Goal: Use online tool/utility: Use online tool/utility

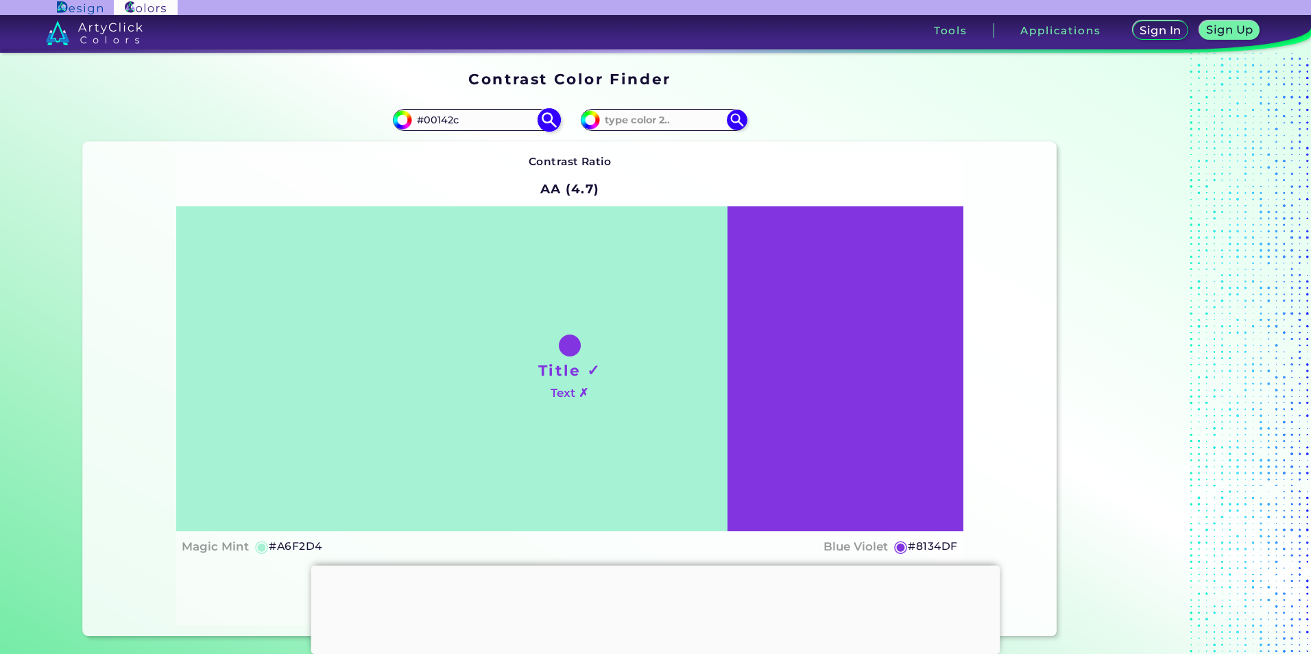
type input "#00142c"
click at [540, 117] on img at bounding box center [549, 120] width 24 height 24
type input "#00142c"
type input "#00142C"
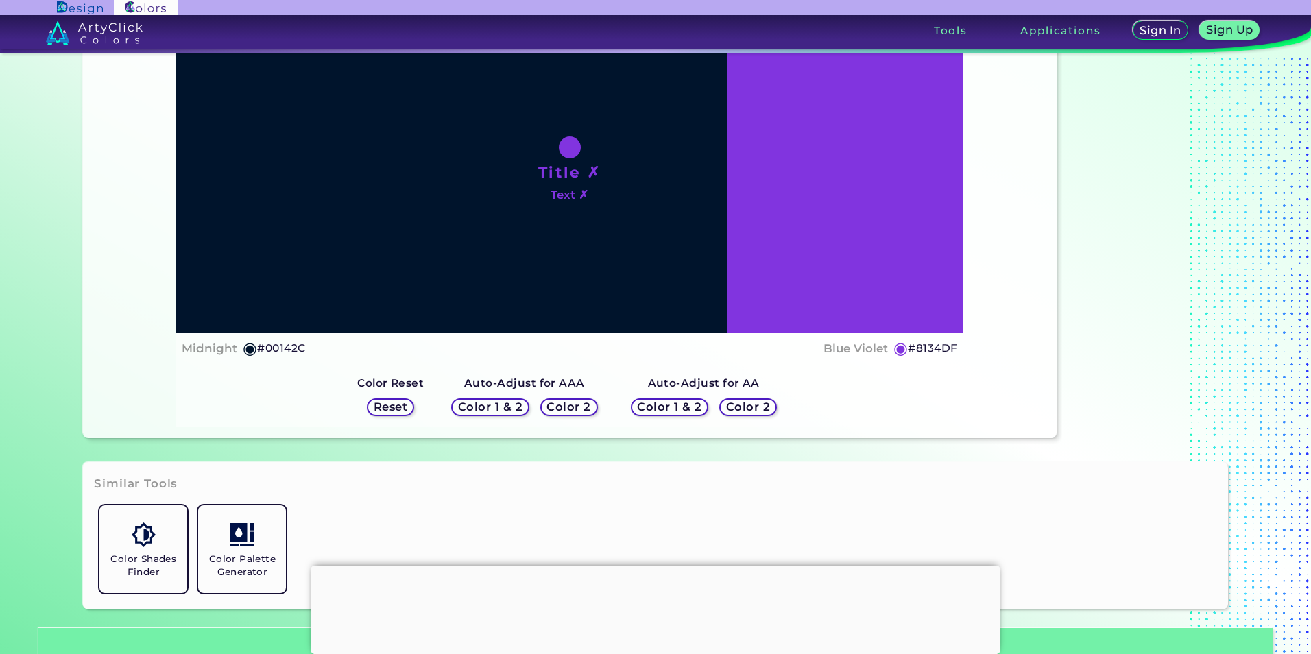
scroll to position [204, 0]
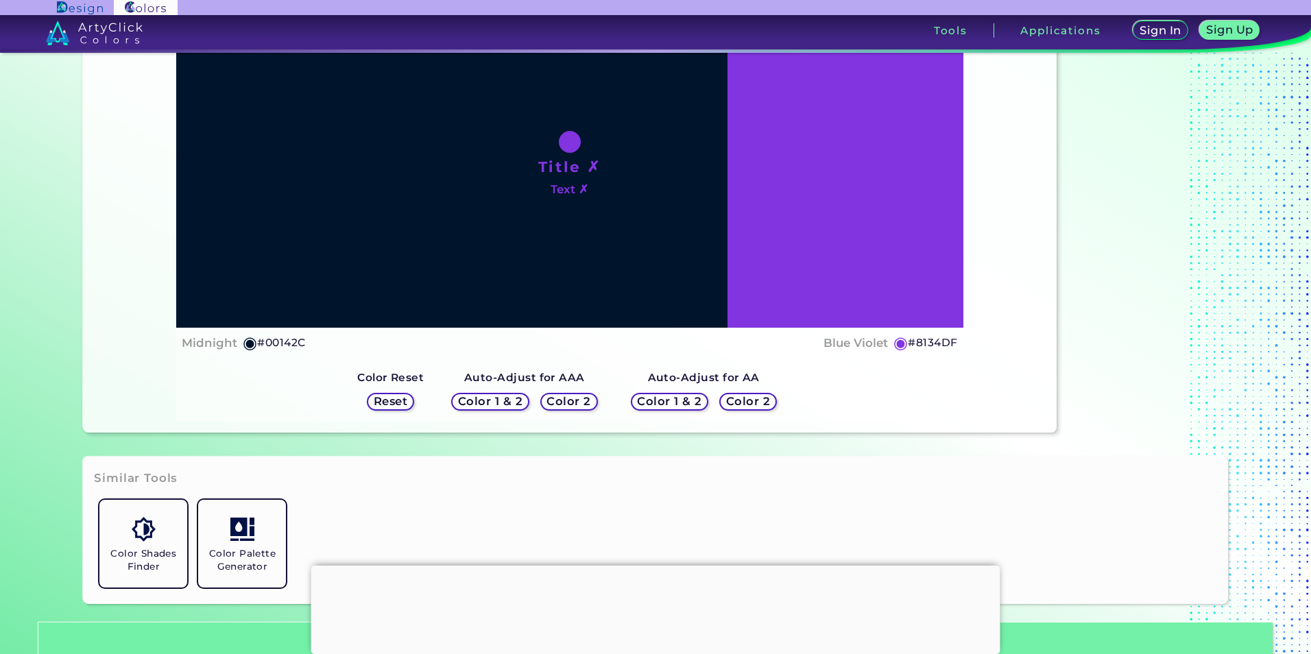
click at [656, 566] on div at bounding box center [655, 566] width 689 height 0
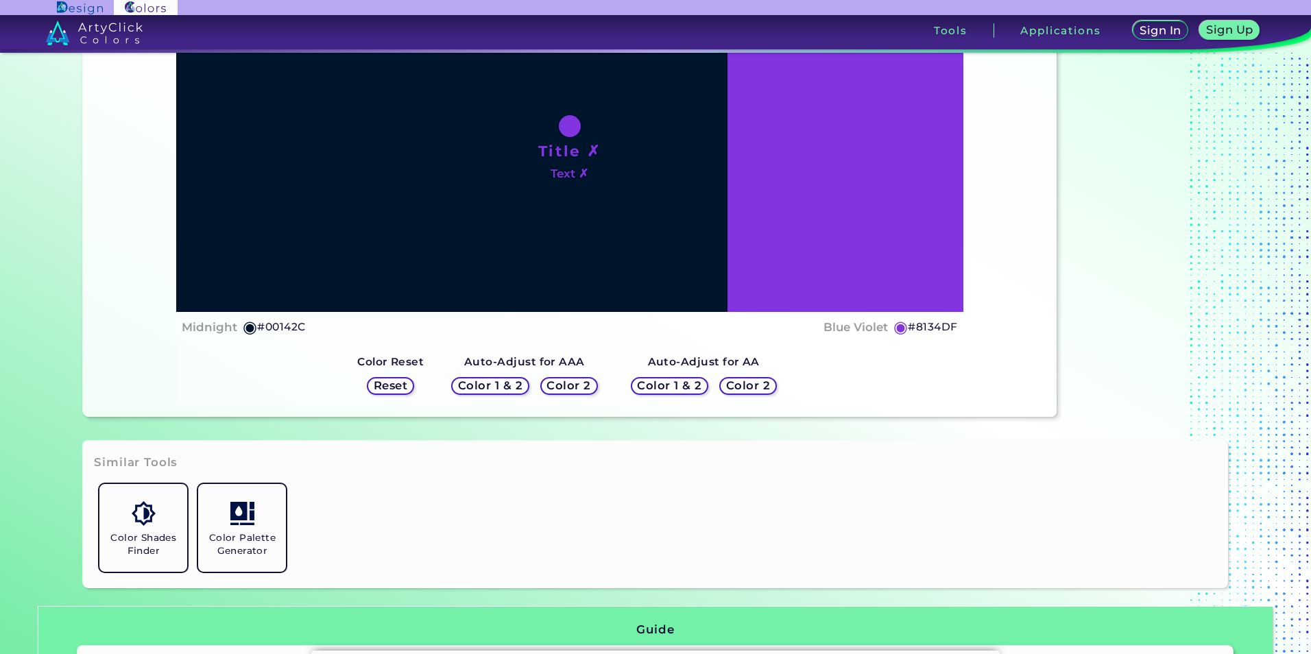
scroll to position [0, 0]
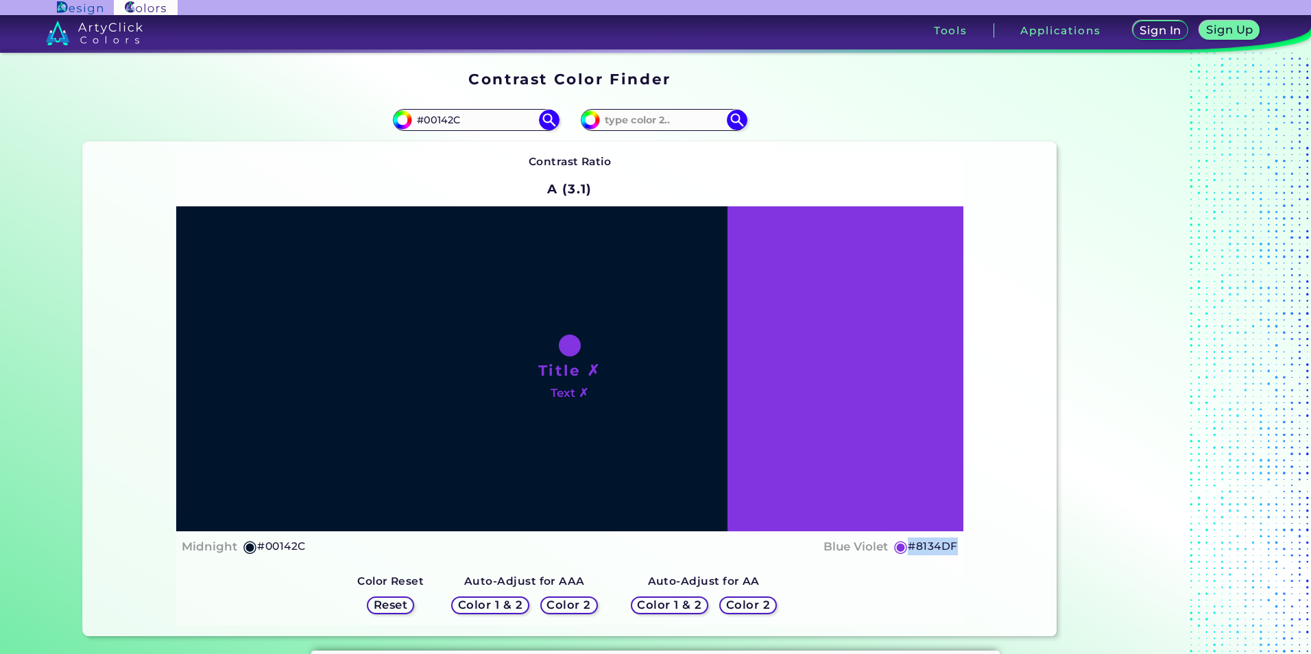
drag, startPoint x: 956, startPoint y: 547, endPoint x: 904, endPoint y: 549, distance: 52.2
click at [904, 549] on div "Title ✗ Text ✗ Midnight ◉ #00142C Blue Violet ◉ #8134DF" at bounding box center [569, 383] width 787 height 355
copy div "◉ #8134DF"
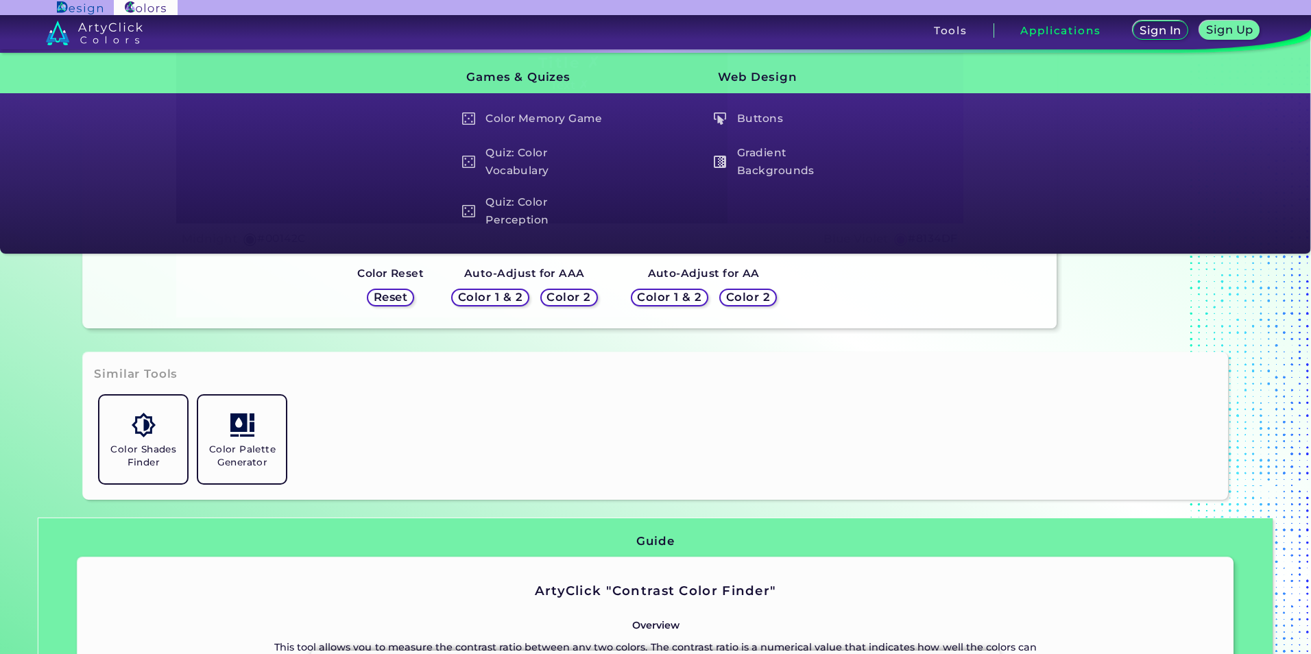
scroll to position [307, 0]
click at [124, 438] on link "Color Shades Finder" at bounding box center [143, 440] width 99 height 99
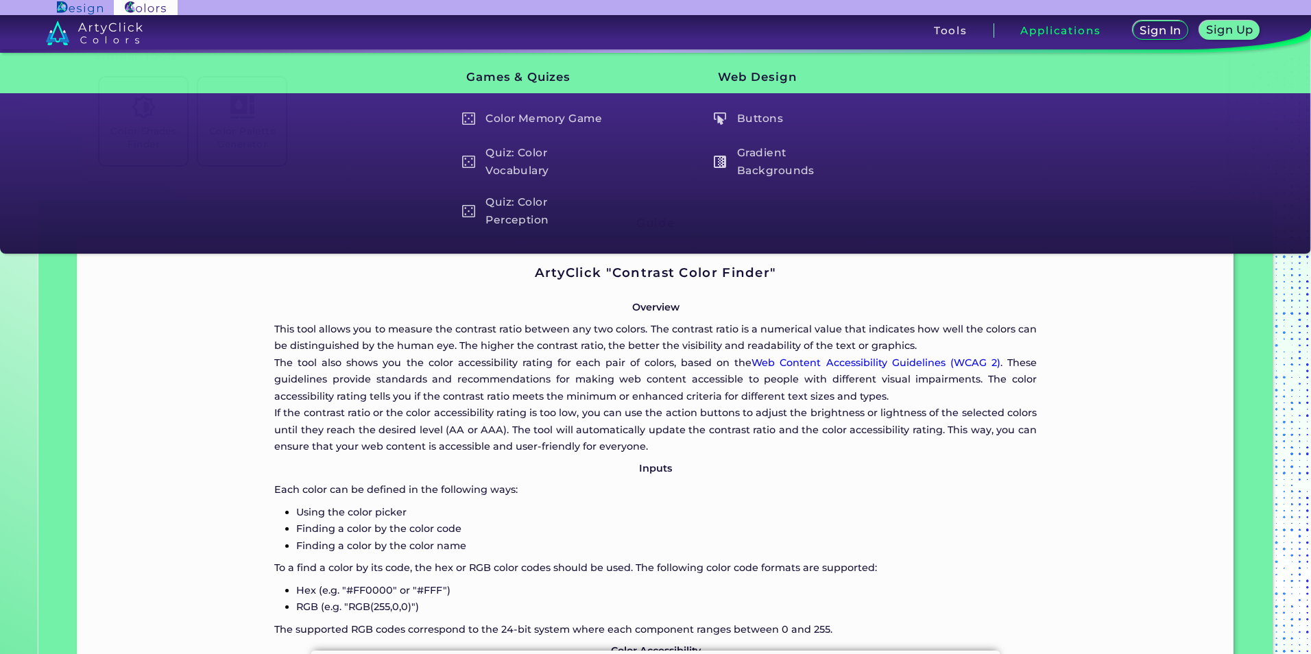
scroll to position [676, 0]
